Goal: Task Accomplishment & Management: Use online tool/utility

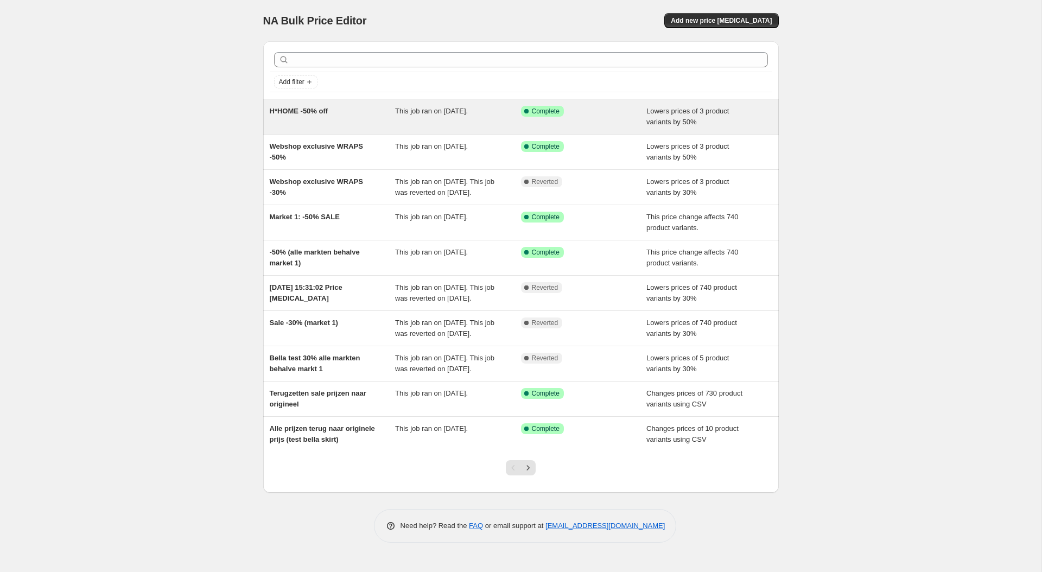
click at [357, 111] on div "H*HOME -50% off" at bounding box center [333, 117] width 126 height 22
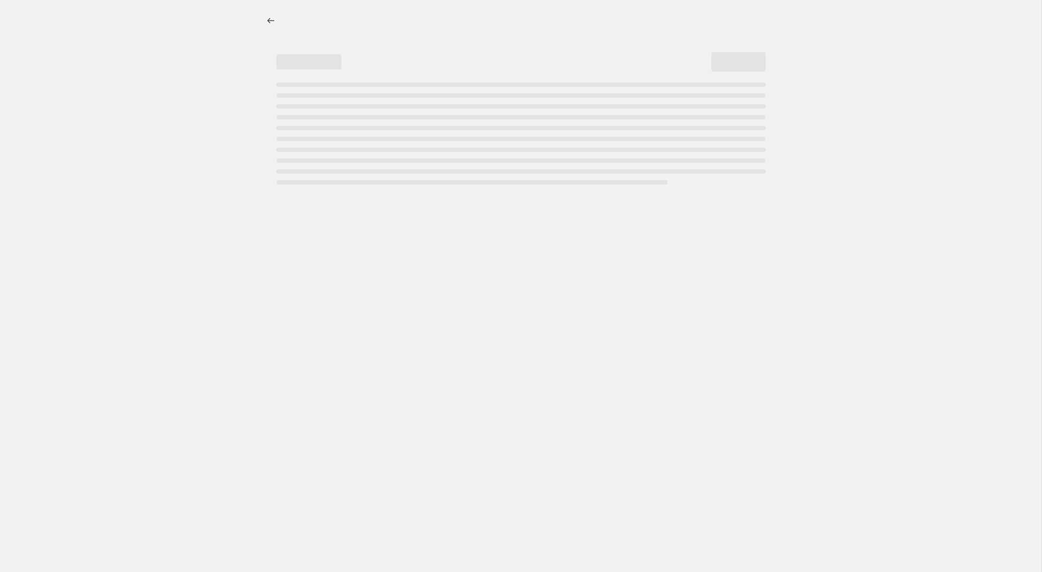
select select "percentage"
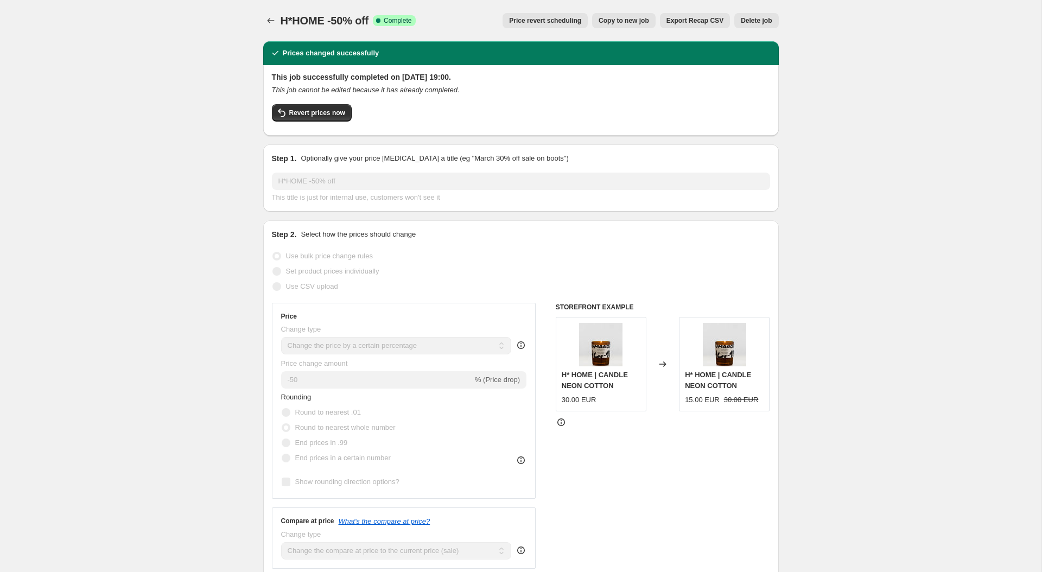
click at [531, 18] on span "Price revert scheduling" at bounding box center [545, 20] width 72 height 9
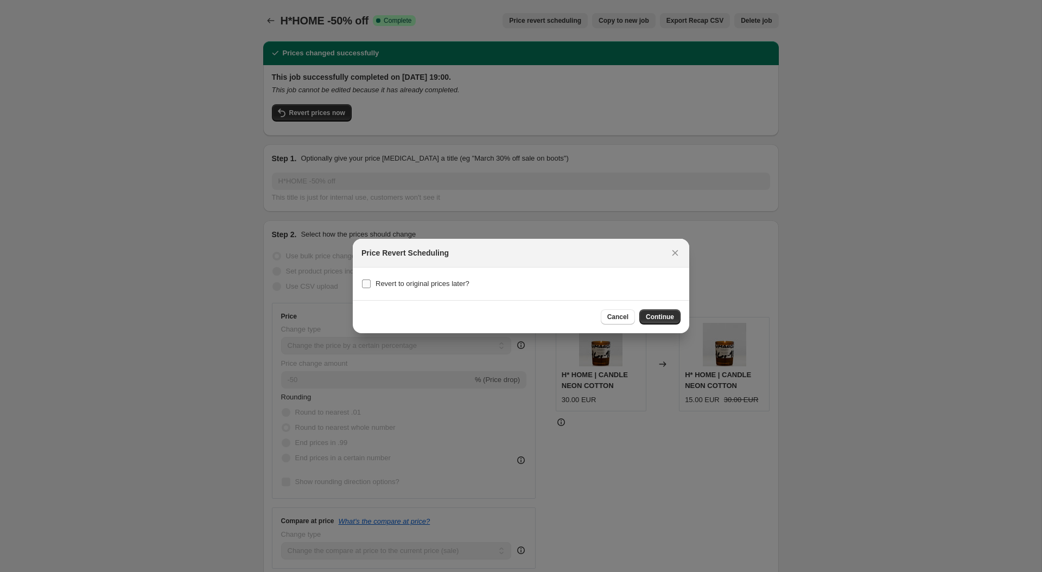
click at [453, 286] on span "Revert to original prices later?" at bounding box center [423, 284] width 94 height 8
click at [371, 286] on input "Revert to original prices later?" at bounding box center [366, 284] width 9 height 9
checkbox input "true"
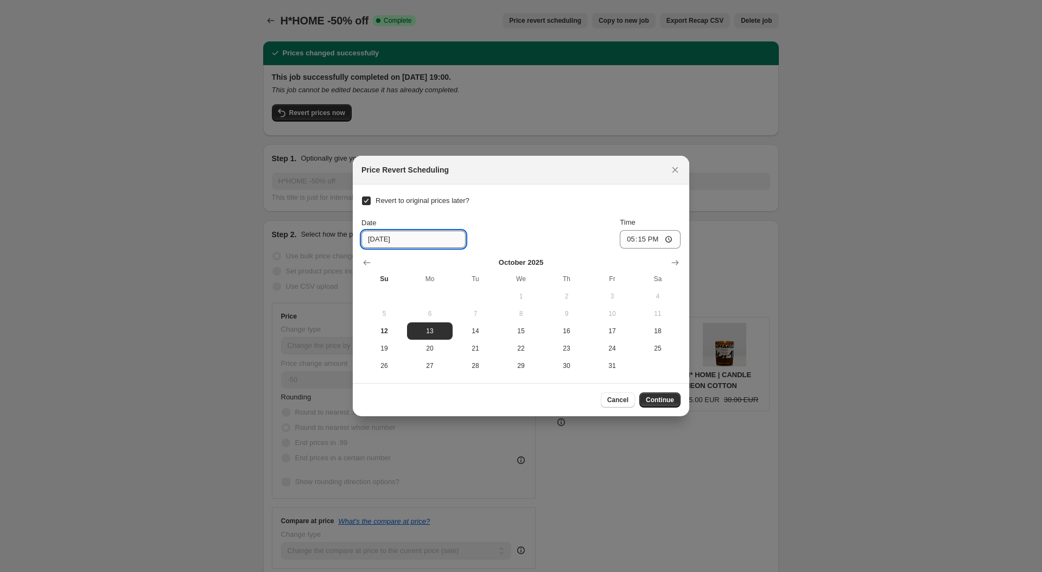
click at [407, 241] on input "[DATE]" at bounding box center [414, 239] width 104 height 17
click at [383, 242] on input "[DATE]" at bounding box center [414, 239] width 104 height 17
type input "[DATE]"
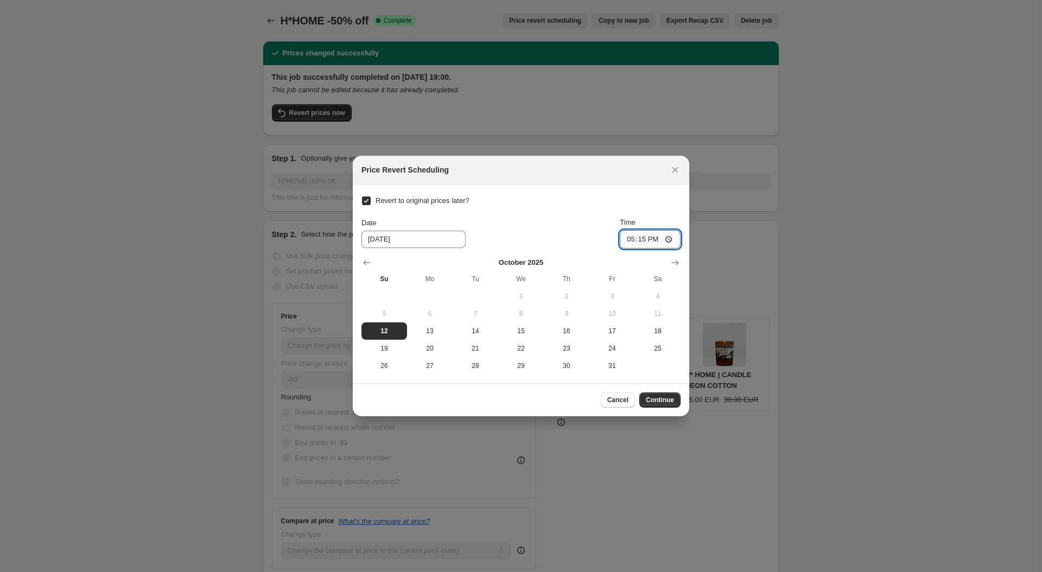
click at [649, 239] on input "17:15" at bounding box center [650, 239] width 61 height 18
click at [639, 239] on input "17:15" at bounding box center [650, 239] width 61 height 18
type input "23:59"
click at [663, 401] on span "Continue" at bounding box center [660, 400] width 28 height 9
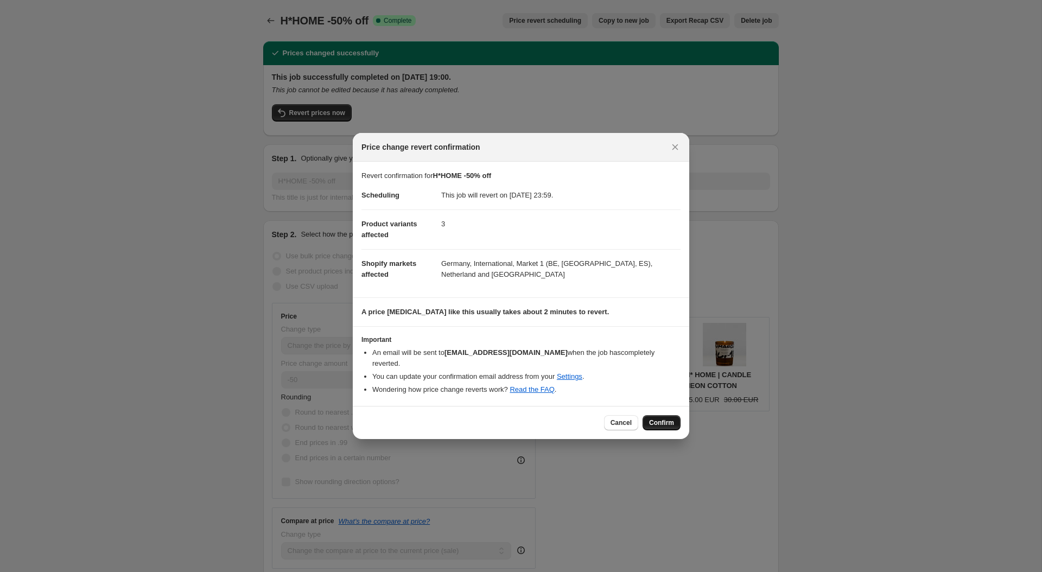
click at [662, 419] on span "Confirm" at bounding box center [661, 423] width 25 height 9
